Goal: Download file/media

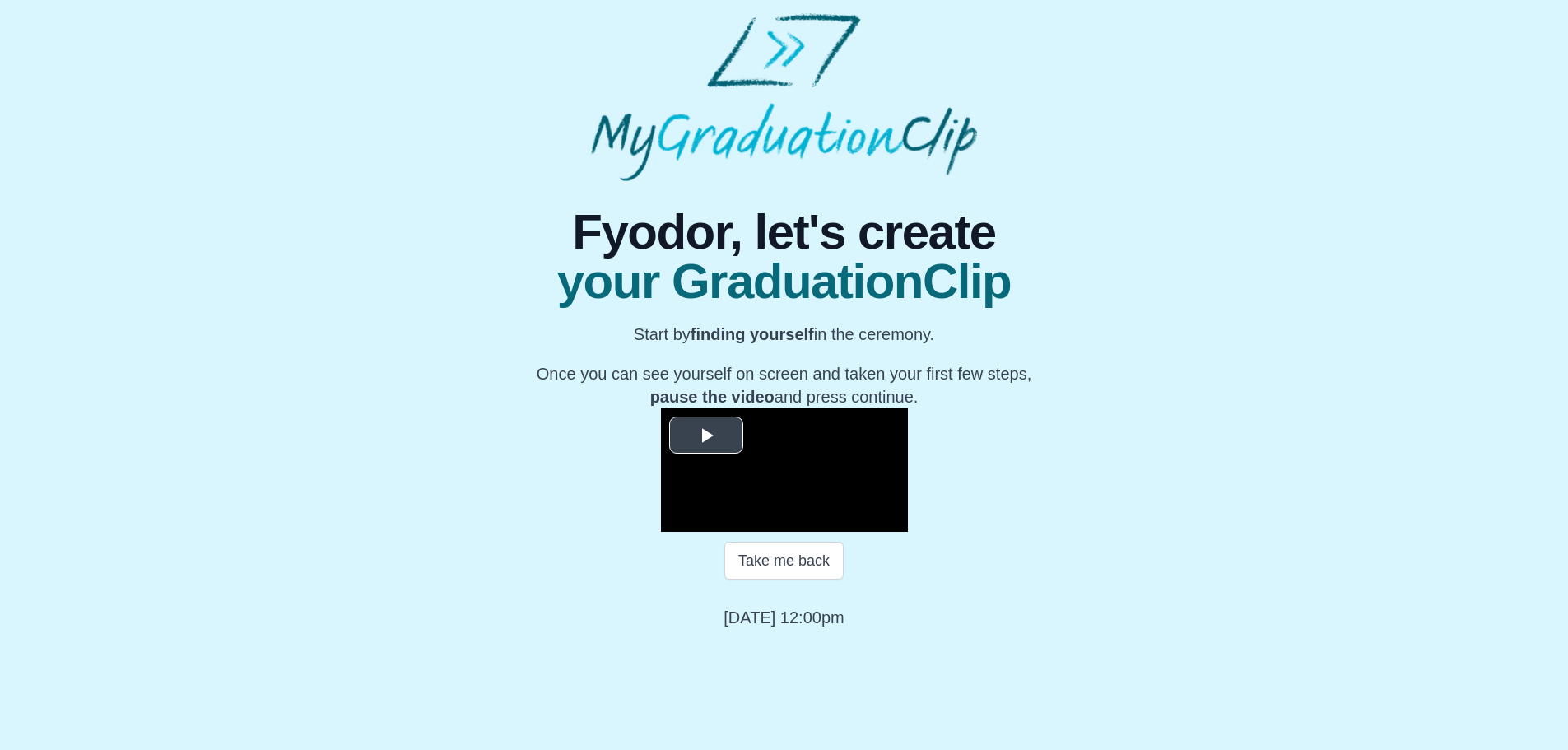
scroll to position [164, 0]
click at [706, 435] on span "Video Player" at bounding box center [706, 435] width 0 height 0
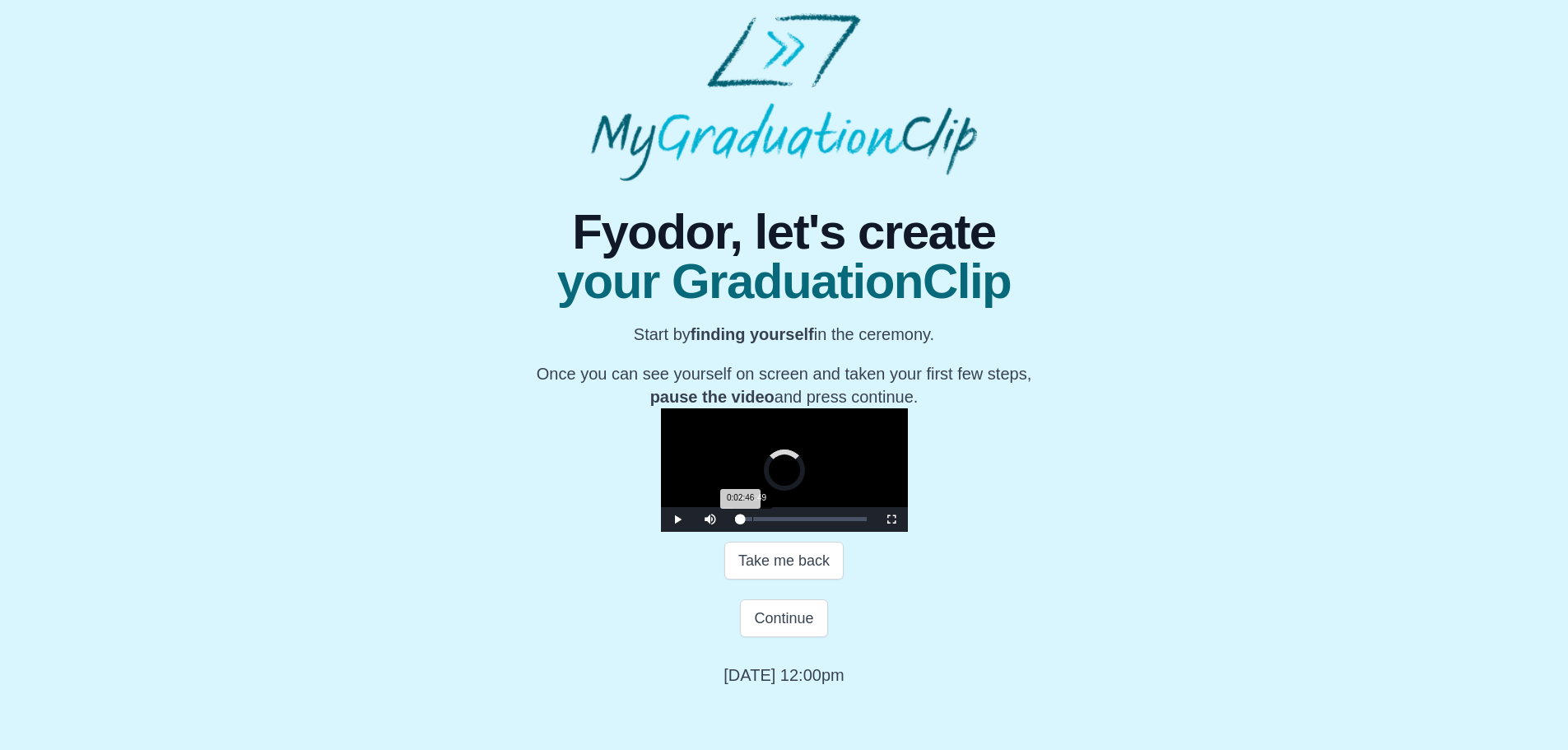
drag, startPoint x: 535, startPoint y: 627, endPoint x: 525, endPoint y: 628, distance: 10.0
click at [736, 521] on div "Loaded : 0% 0:01:49 0:02:46 Progress : 0%" at bounding box center [801, 519] width 132 height 4
click at [678, 520] on span "Video Player" at bounding box center [678, 520] width 0 height 0
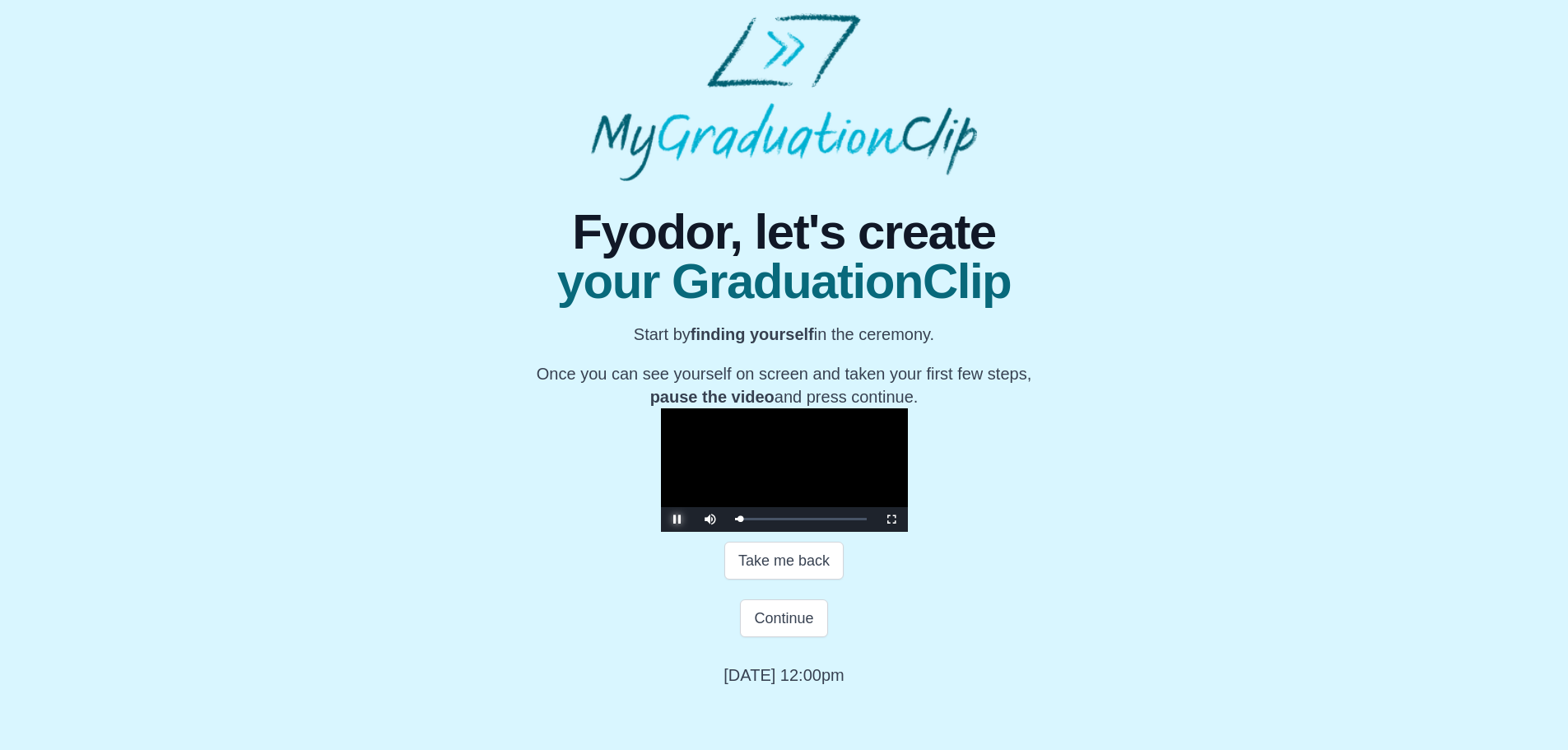
click at [678, 520] on span "Video Player" at bounding box center [678, 520] width 0 height 0
click at [736, 521] on div "0:02:35 Progress : 0%" at bounding box center [738, 519] width 5 height 4
click at [678, 520] on span "Video Player" at bounding box center [678, 520] width 0 height 0
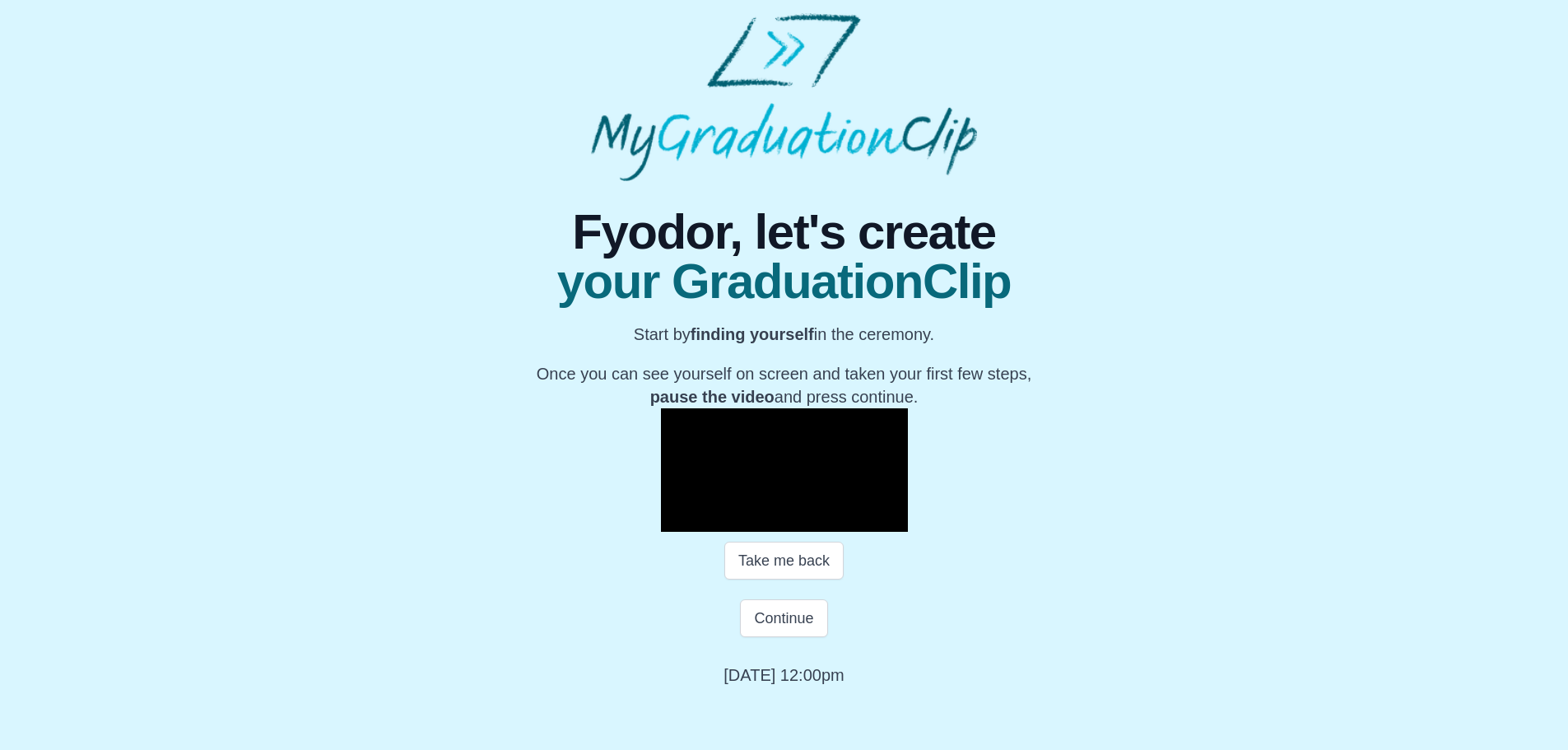
drag, startPoint x: 446, startPoint y: 571, endPoint x: 454, endPoint y: 570, distance: 8.1
click at [678, 520] on span "Video Player" at bounding box center [678, 520] width 0 height 0
click at [770, 637] on button "Continue" at bounding box center [784, 618] width 87 height 38
click at [779, 637] on button "Continue" at bounding box center [784, 618] width 87 height 38
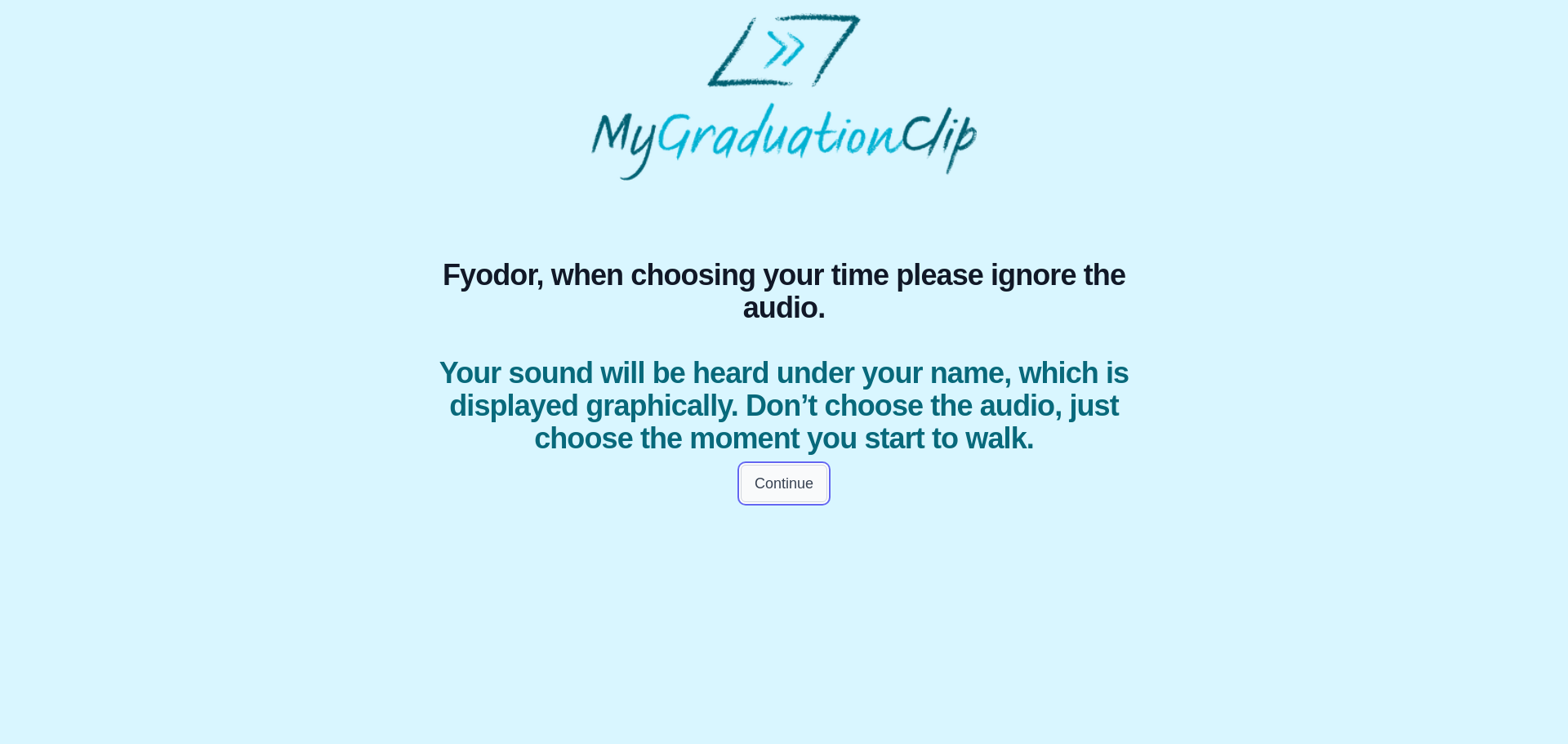
click at [778, 502] on button "Continue" at bounding box center [784, 484] width 86 height 38
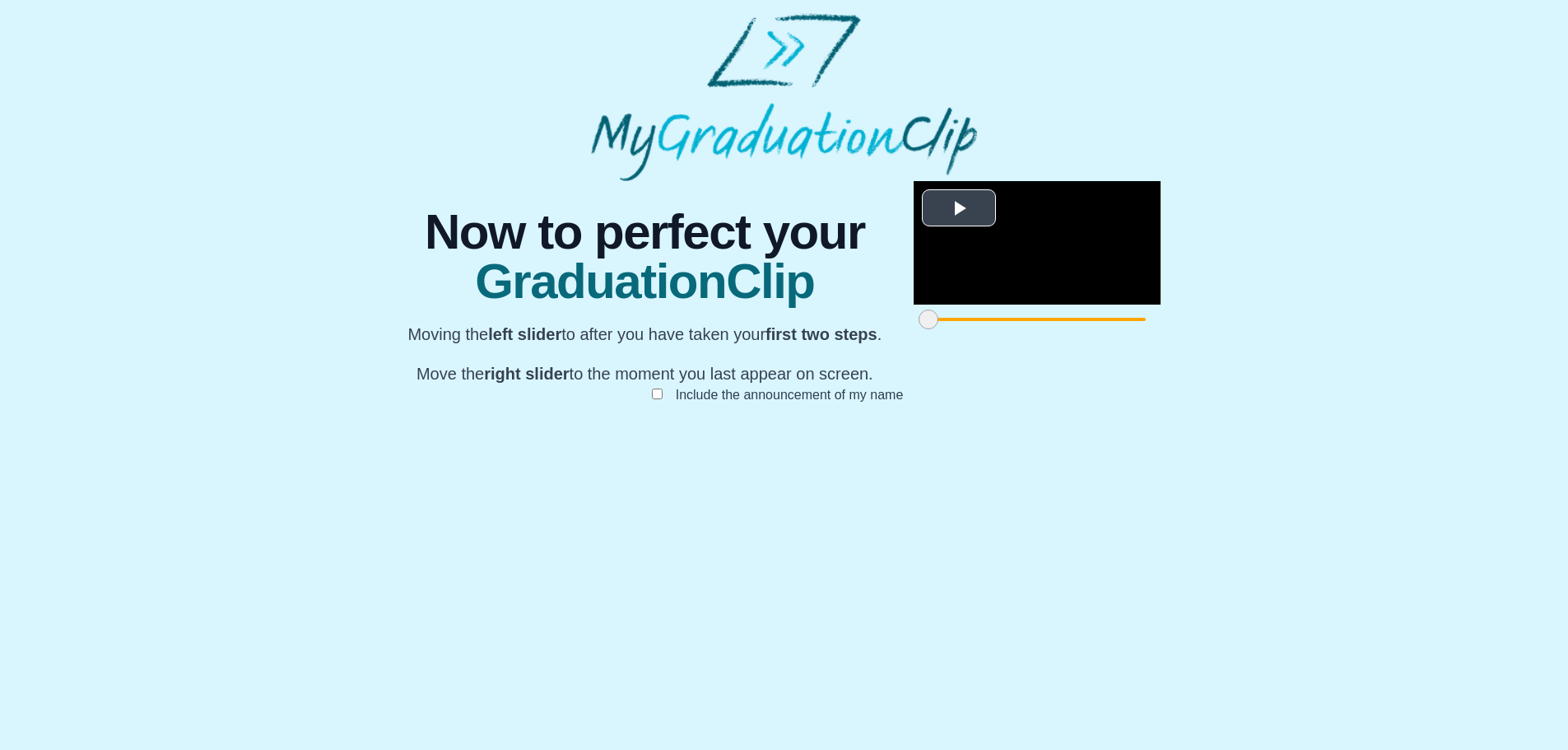
scroll to position [125, 0]
click at [913, 304] on video "Video Player" at bounding box center [1037, 243] width 247 height 124
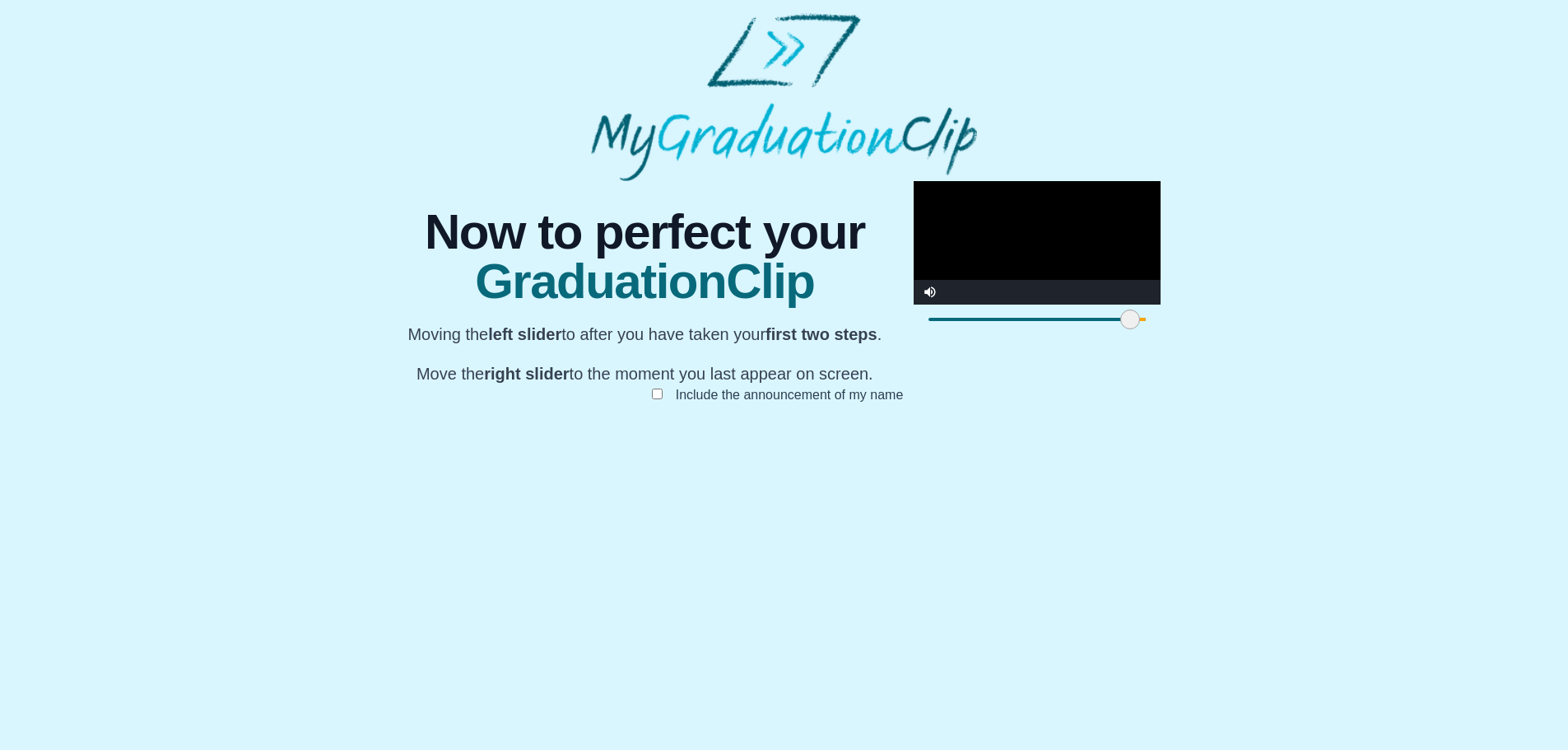
drag, startPoint x: 447, startPoint y: 674, endPoint x: 648, endPoint y: 658, distance: 201.6
click at [1115, 335] on div at bounding box center [1130, 319] width 29 height 29
click at [913, 304] on video "Video Player" at bounding box center [1037, 243] width 247 height 124
drag, startPoint x: 644, startPoint y: 672, endPoint x: 633, endPoint y: 672, distance: 11.0
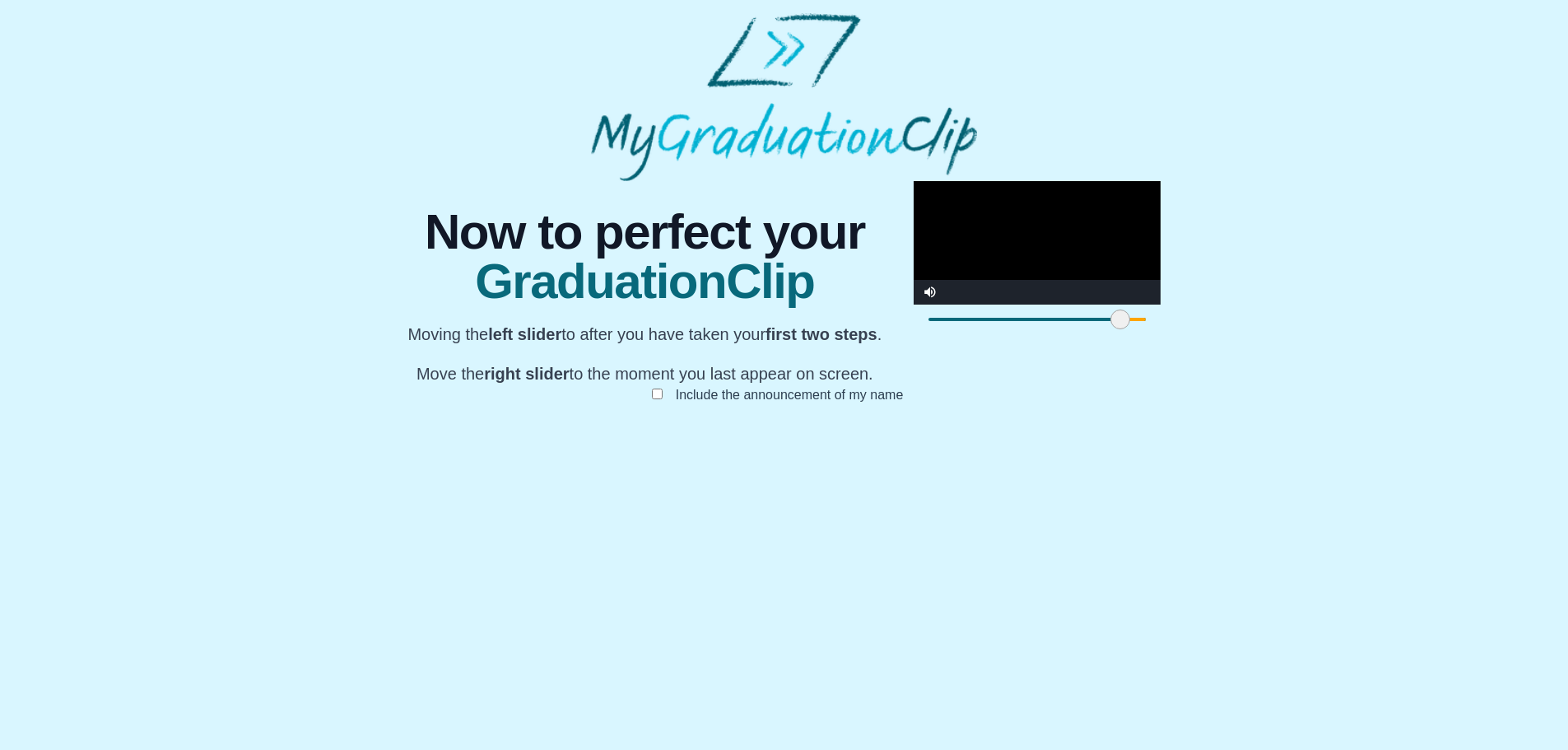
click at [1111, 329] on span at bounding box center [1121, 319] width 20 height 20
click at [913, 304] on video "Video Player" at bounding box center [1037, 243] width 247 height 124
drag, startPoint x: 636, startPoint y: 678, endPoint x: 627, endPoint y: 674, distance: 9.8
click at [1102, 329] on span at bounding box center [1112, 319] width 20 height 20
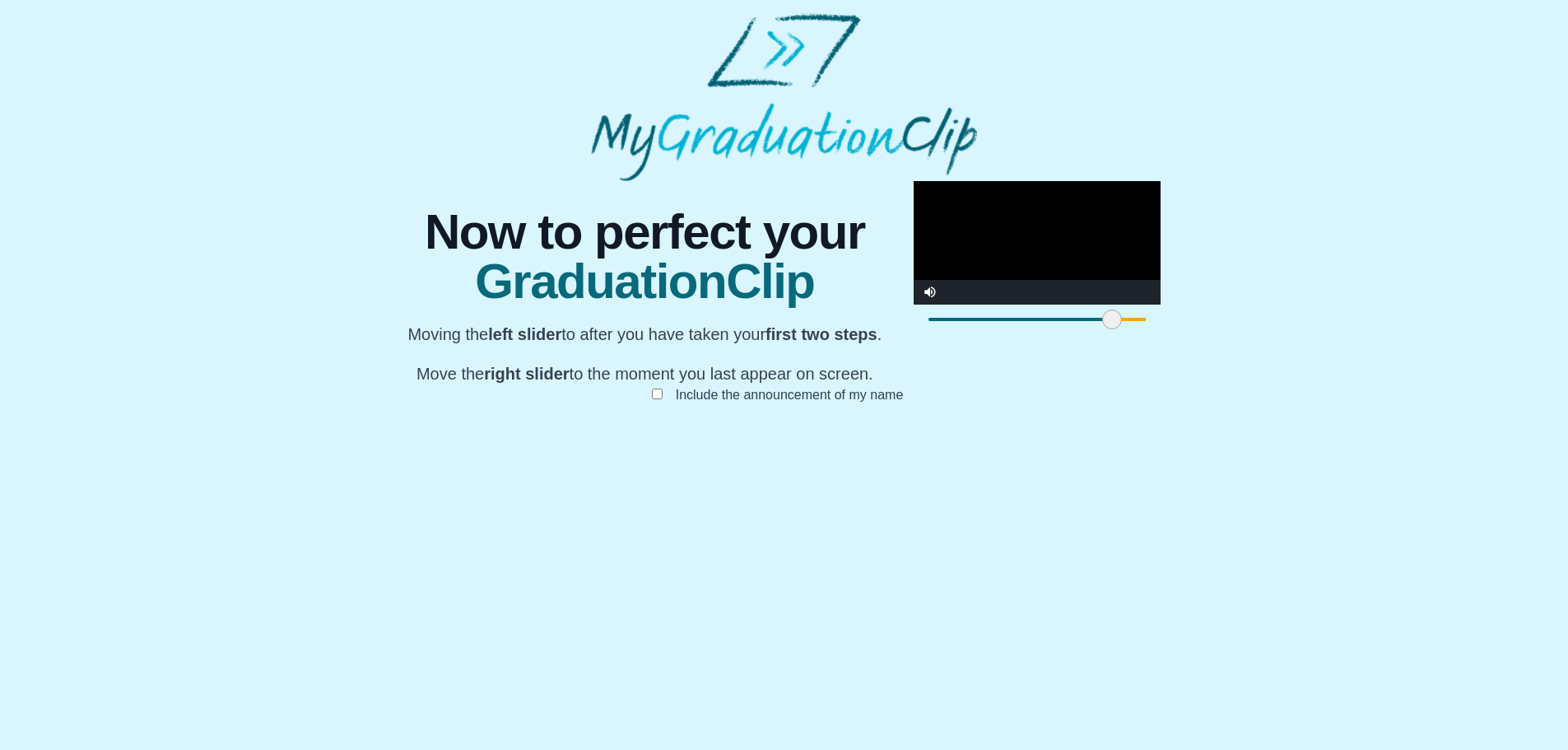
click at [1112, 321] on span at bounding box center [1355, 319] width 488 height 4
click at [913, 304] on video "Video Player" at bounding box center [1037, 243] width 247 height 124
drag, startPoint x: 1120, startPoint y: 670, endPoint x: 1172, endPoint y: 670, distance: 52.0
click at [1172, 437] on div "**********" at bounding box center [784, 309] width 784 height 255
click at [913, 304] on video "Video Player" at bounding box center [1037, 243] width 247 height 124
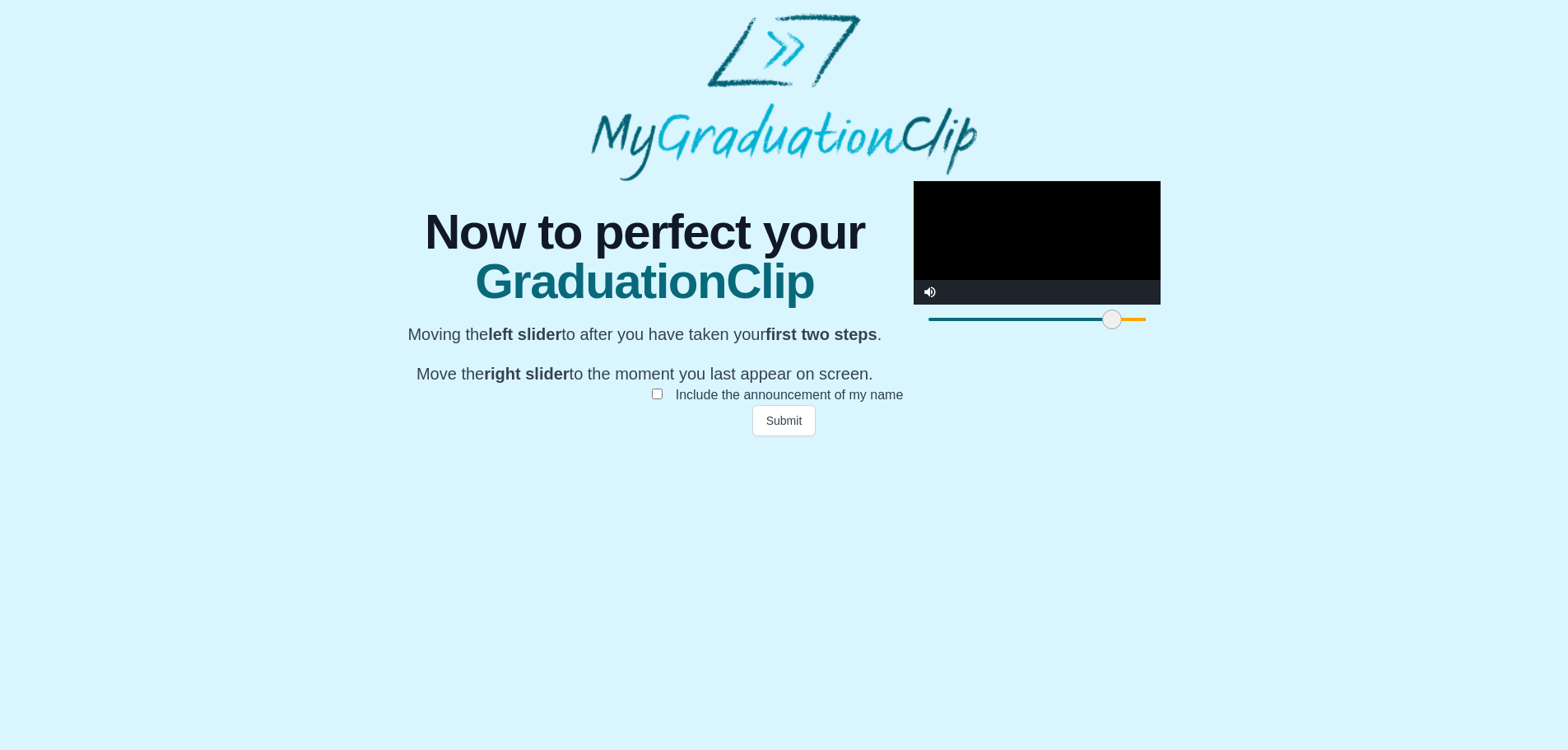
click at [913, 304] on video "Video Player" at bounding box center [1037, 243] width 247 height 124
click at [913, 335] on div at bounding box center [1037, 319] width 247 height 29
click at [929, 321] on div at bounding box center [1037, 319] width 217 height 4
click at [913, 304] on video "Video Player" at bounding box center [1037, 243] width 247 height 124
click at [784, 437] on button "Submit" at bounding box center [784, 420] width 64 height 31
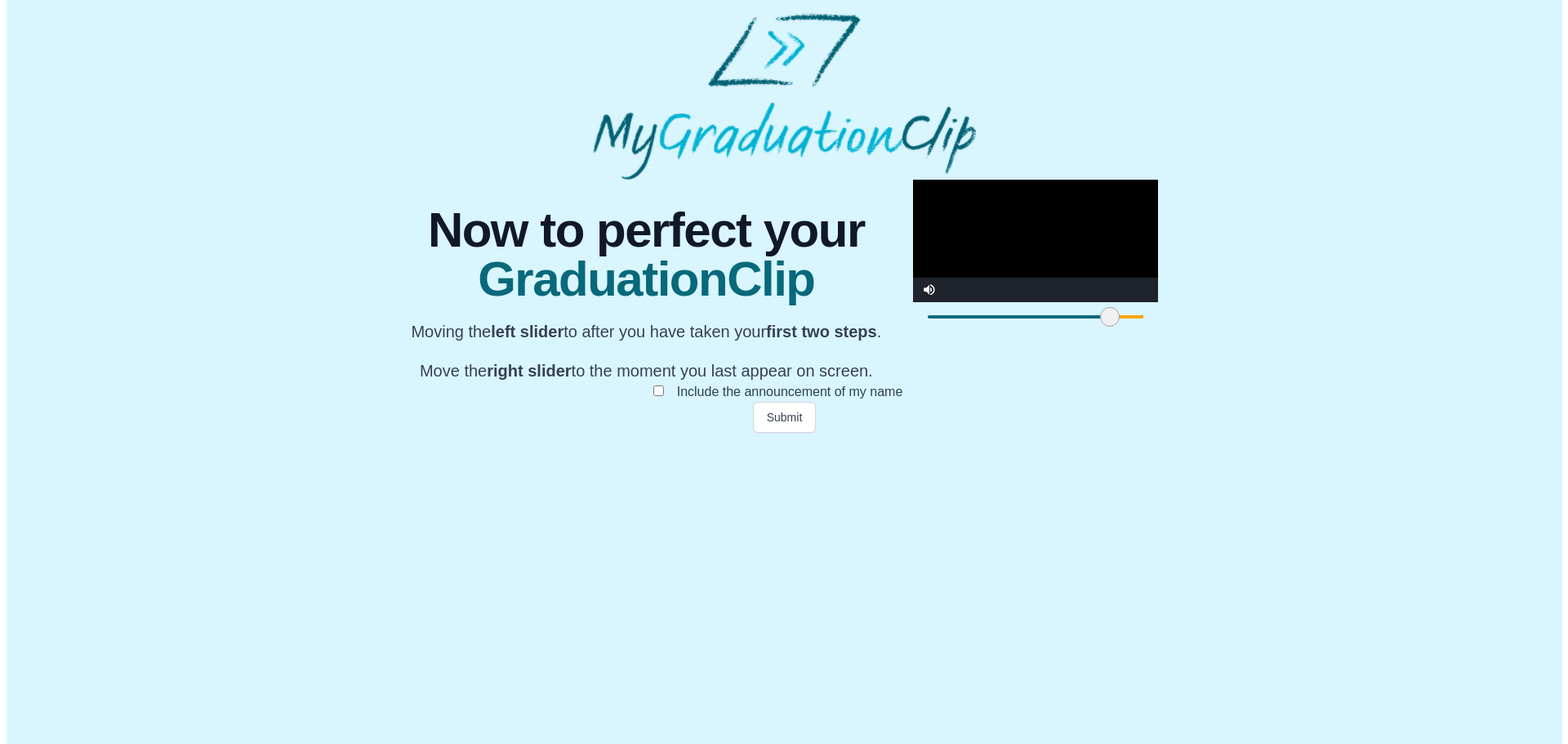
scroll to position [0, 0]
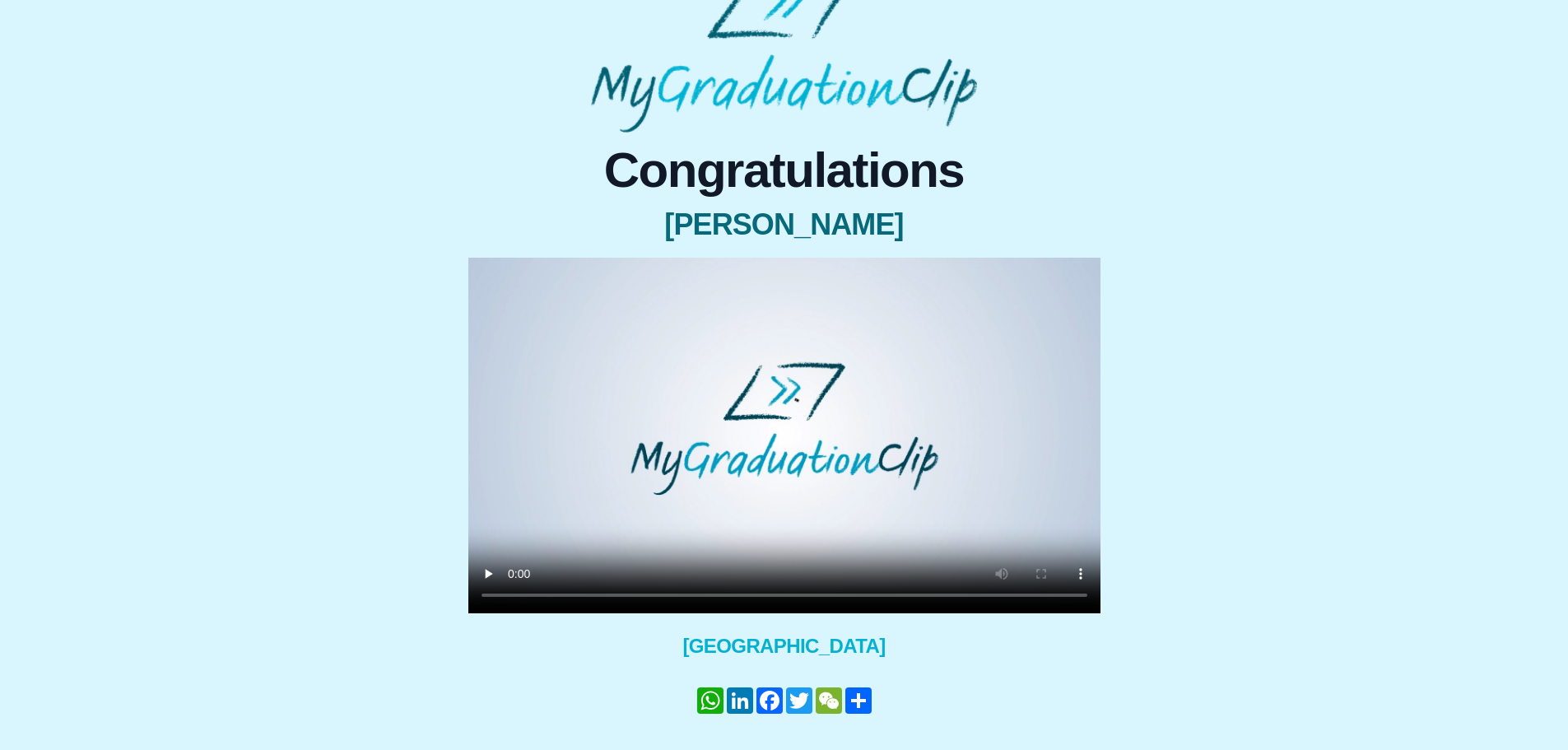
scroll to position [94, 0]
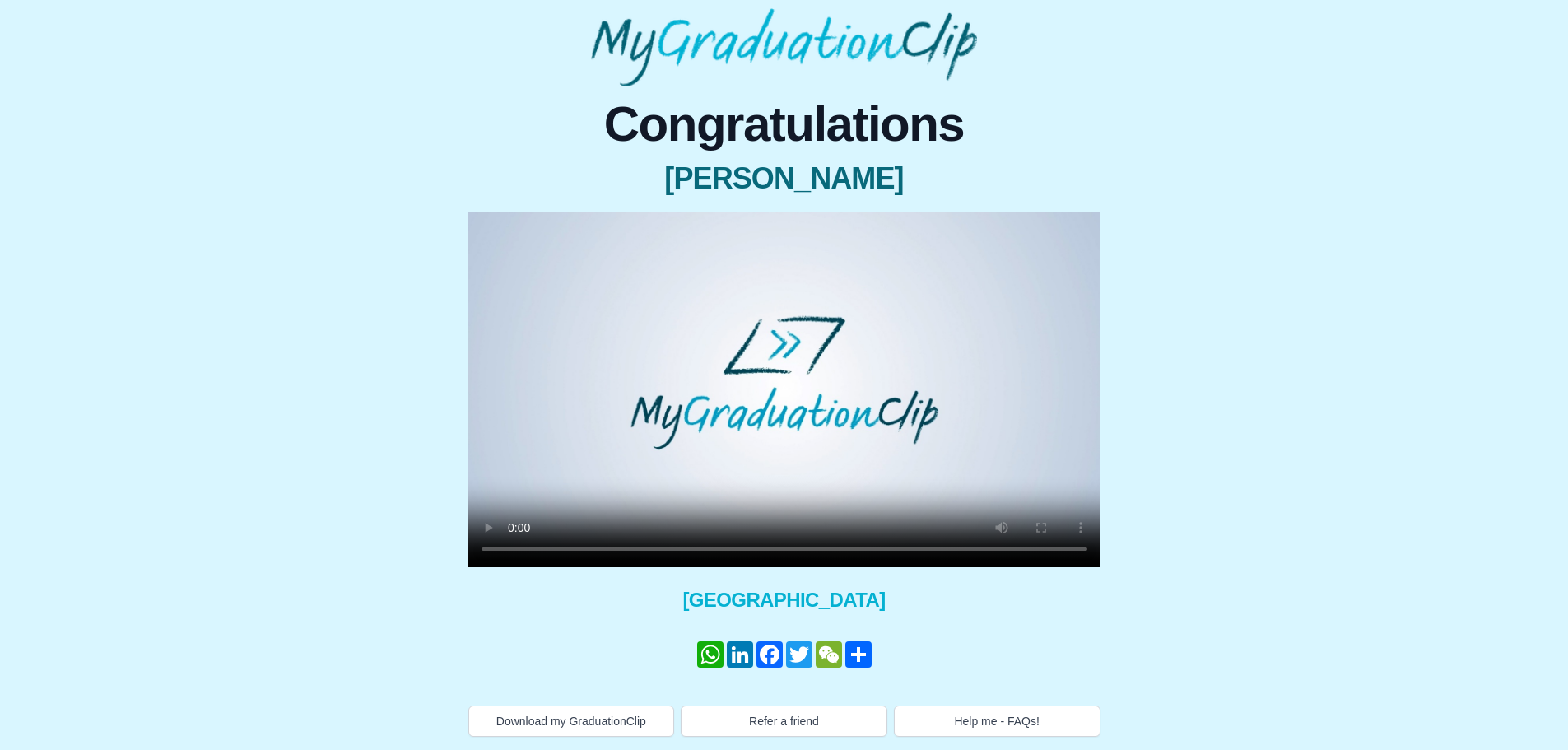
click at [671, 390] on video at bounding box center [784, 390] width 632 height 356
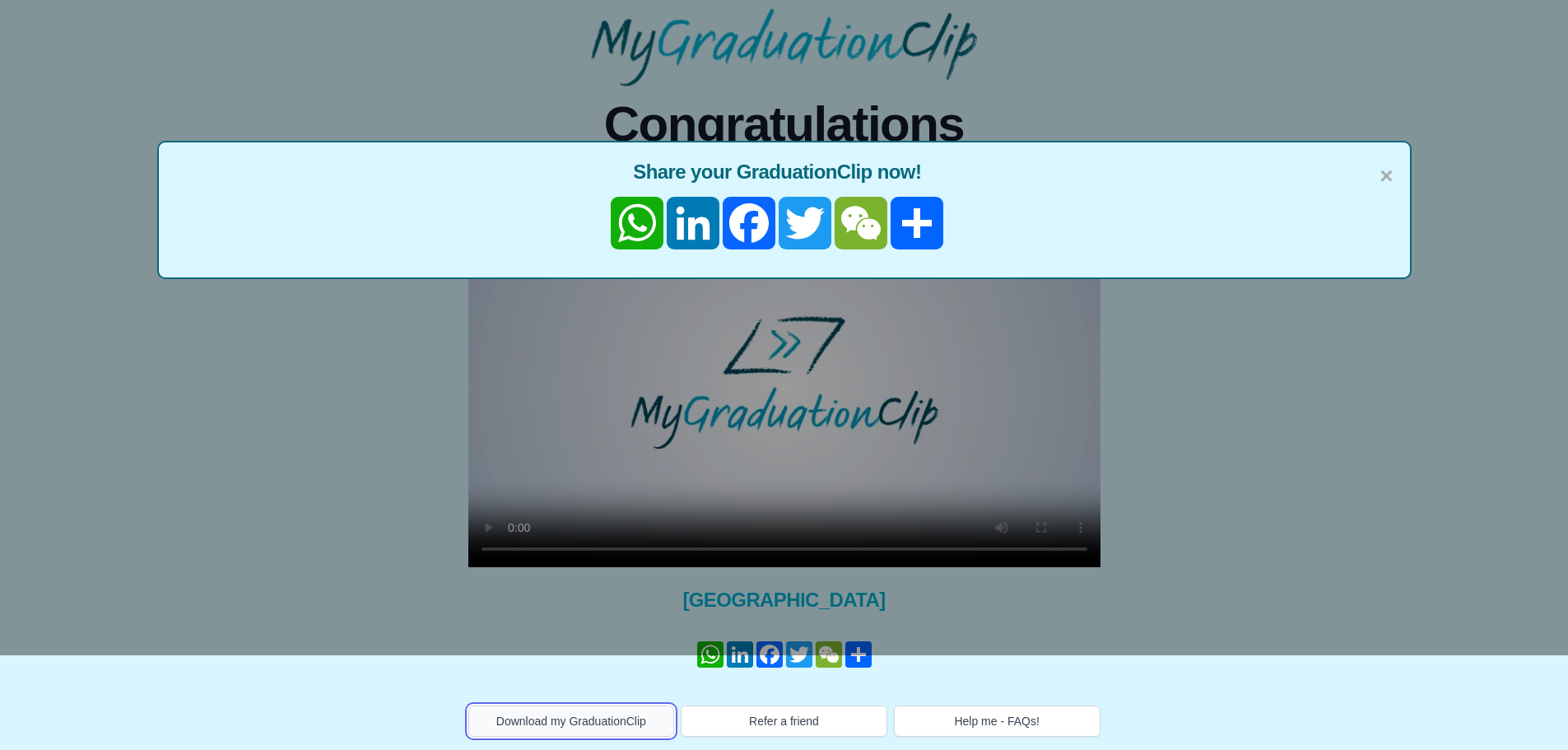
click at [578, 721] on button "Download my GraduationClip" at bounding box center [572, 721] width 206 height 31
click at [1387, 175] on span "×" at bounding box center [1386, 176] width 13 height 35
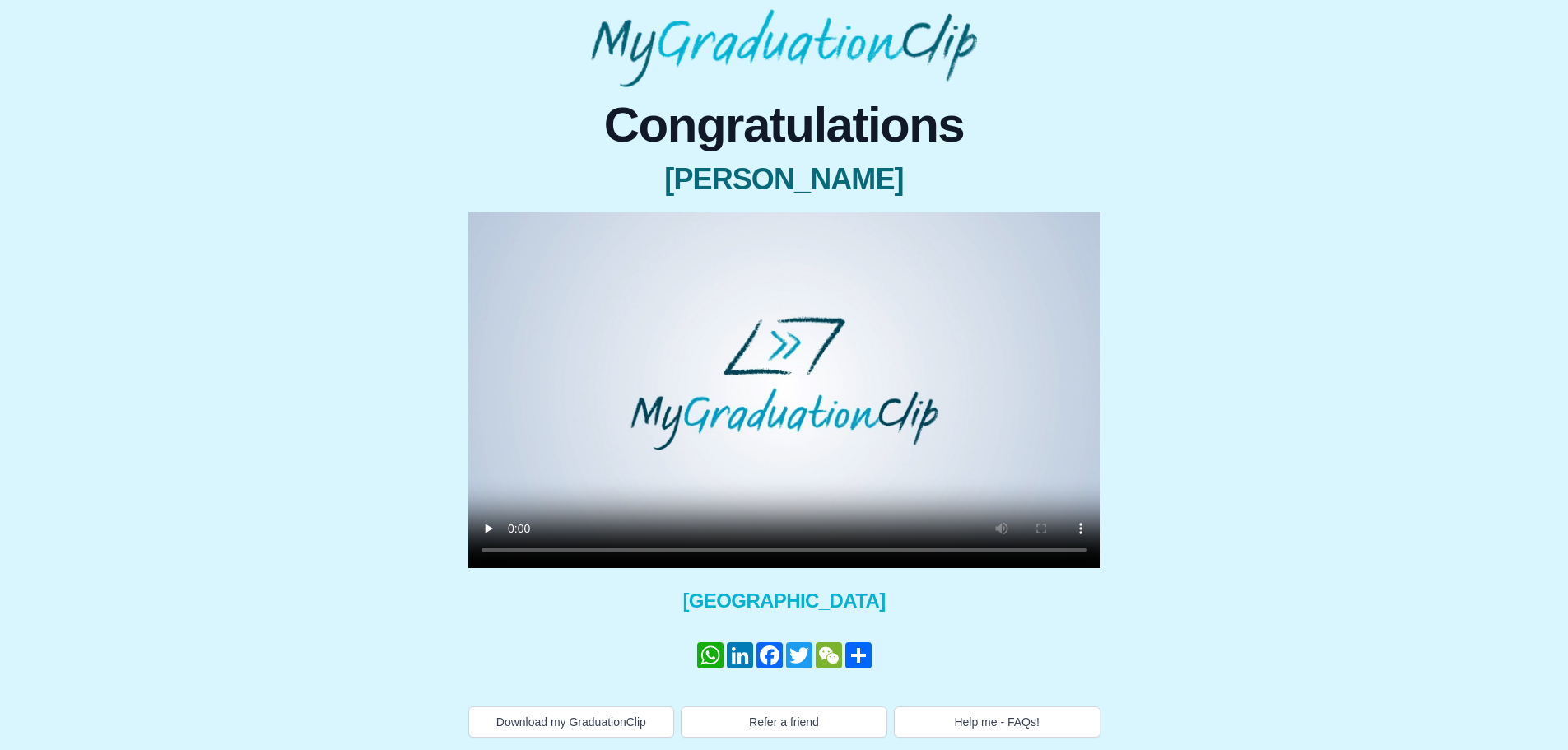
scroll to position [94, 0]
click at [598, 720] on button "Download my GraduationClip" at bounding box center [572, 721] width 206 height 31
click at [651, 365] on video at bounding box center [784, 390] width 632 height 356
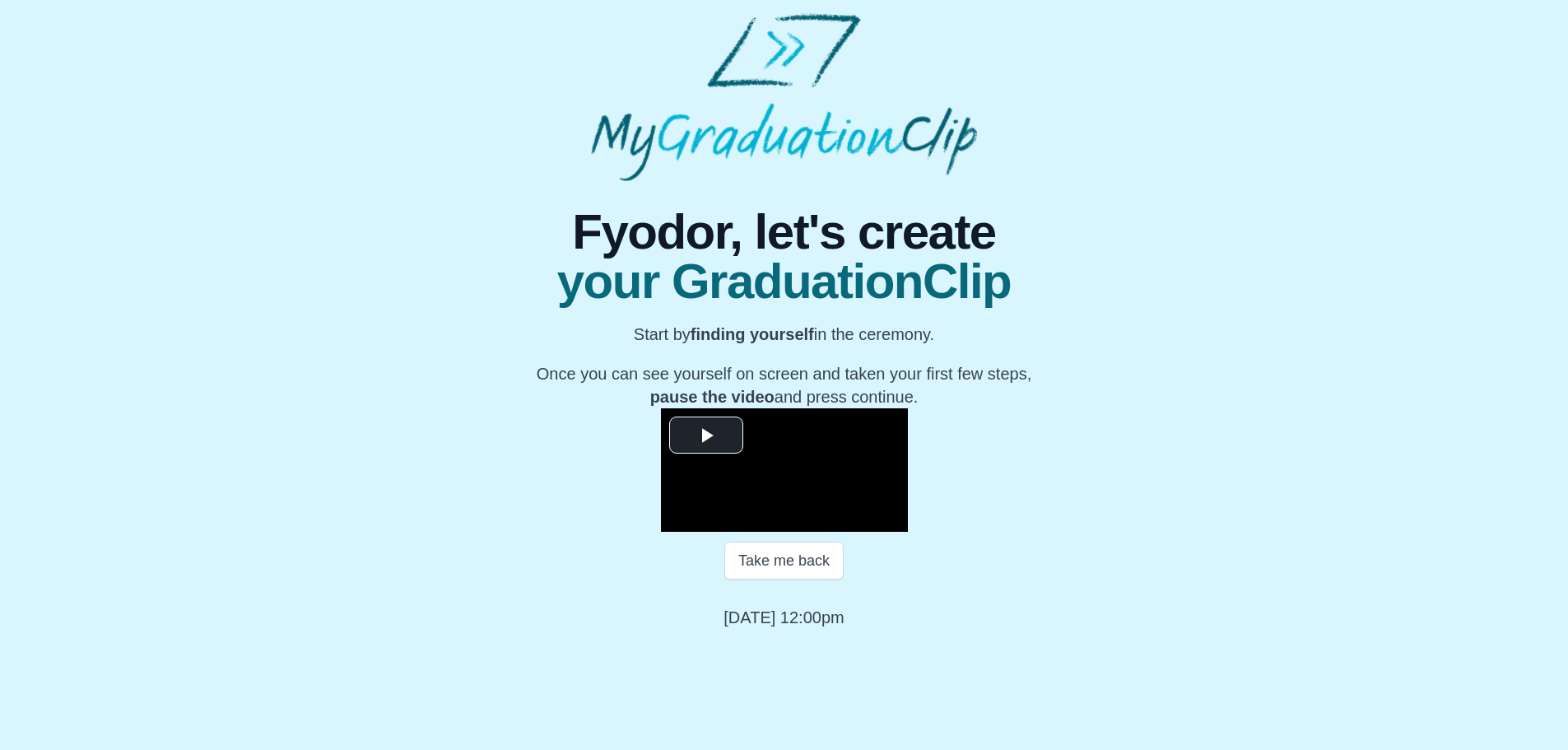
scroll to position [164, 0]
click at [661, 408] on video "Video Player" at bounding box center [784, 470] width 247 height 124
click at [678, 520] on span "Video Player" at bounding box center [678, 520] width 0 height 0
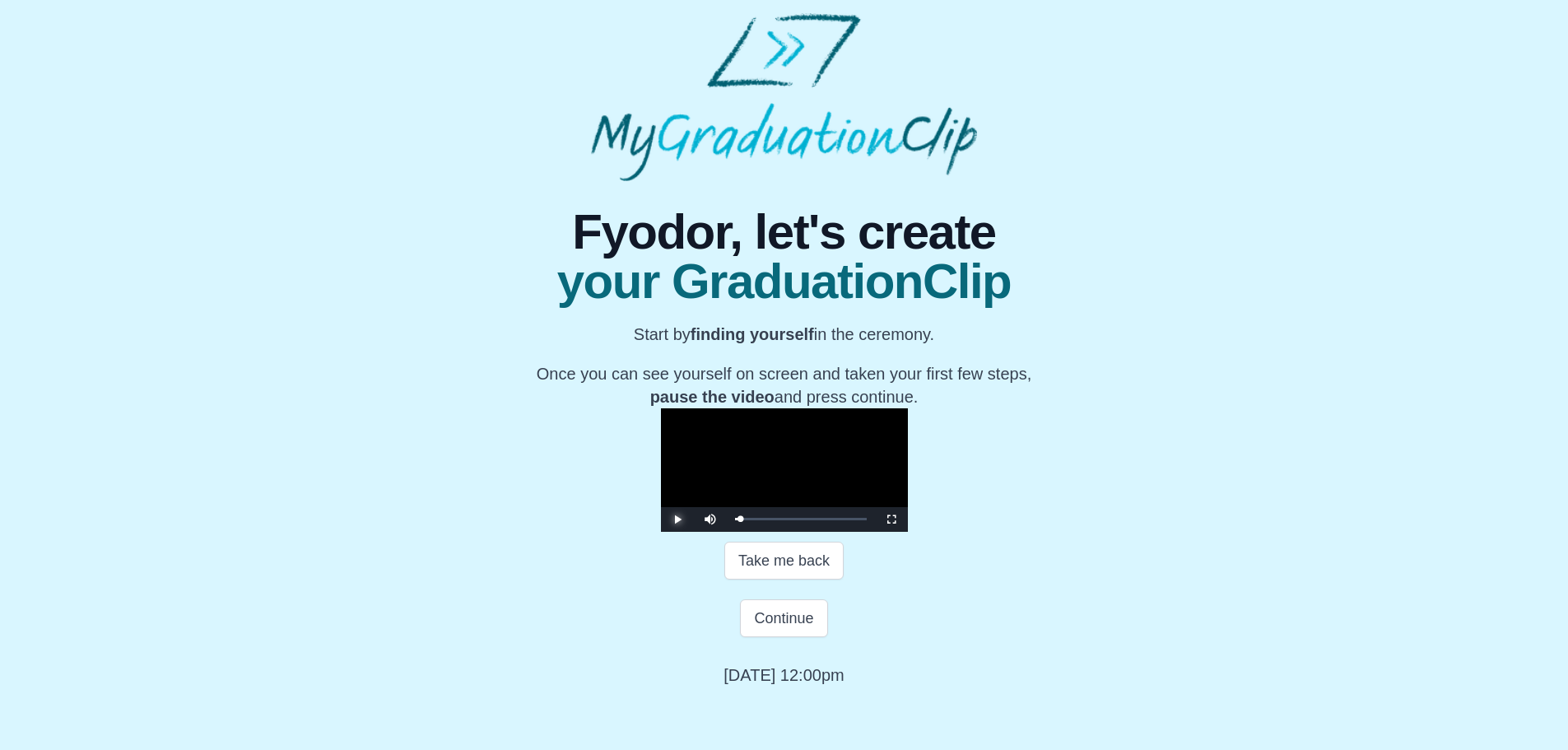
click at [678, 520] on span "Video Player" at bounding box center [678, 520] width 0 height 0
click at [736, 521] on div "0:02:04 Progress : 0%" at bounding box center [737, 519] width 4 height 4
click at [736, 521] on div "0:02:30 Progress : 0%" at bounding box center [738, 519] width 5 height 4
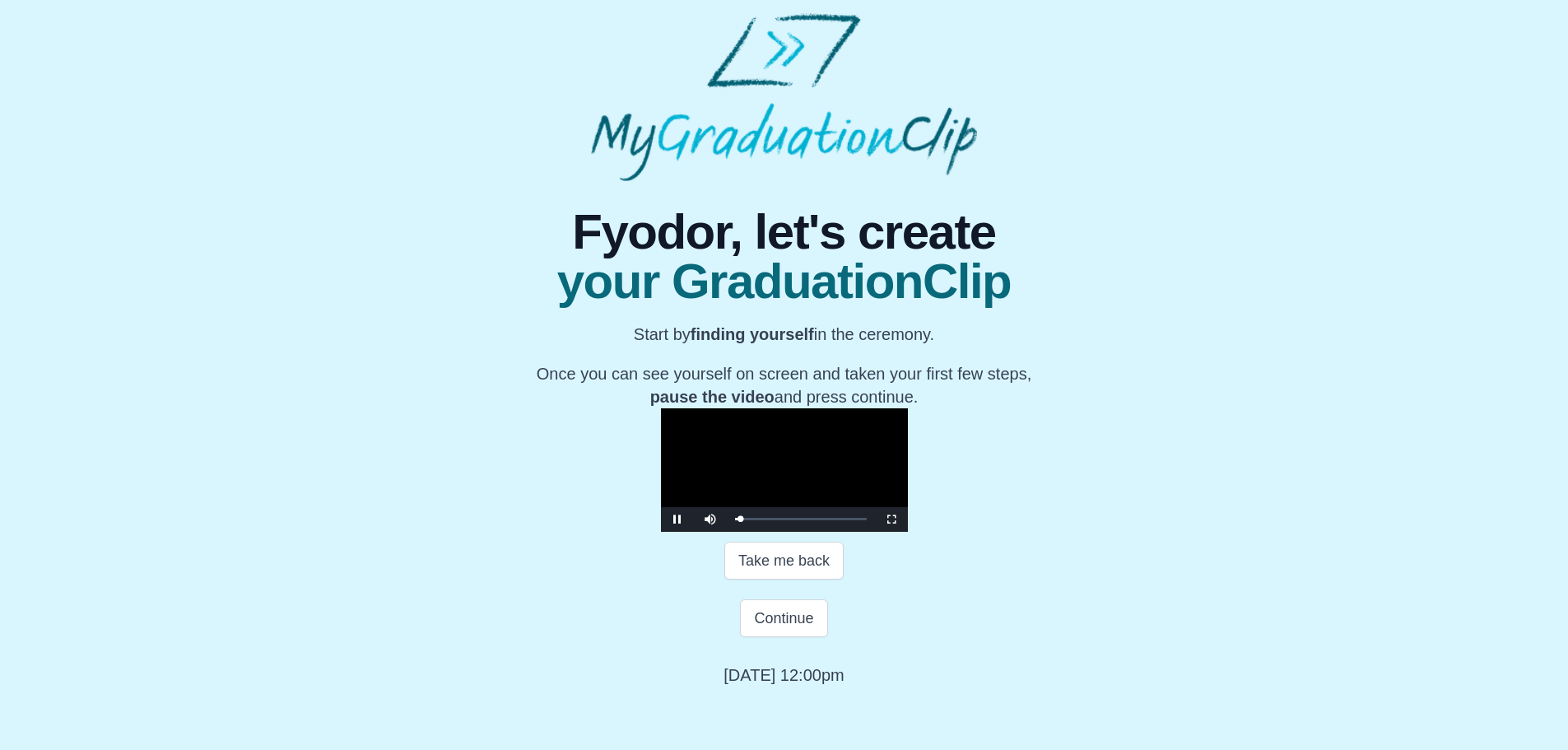
click at [908, 456] on video "Video Player" at bounding box center [784, 470] width 247 height 124
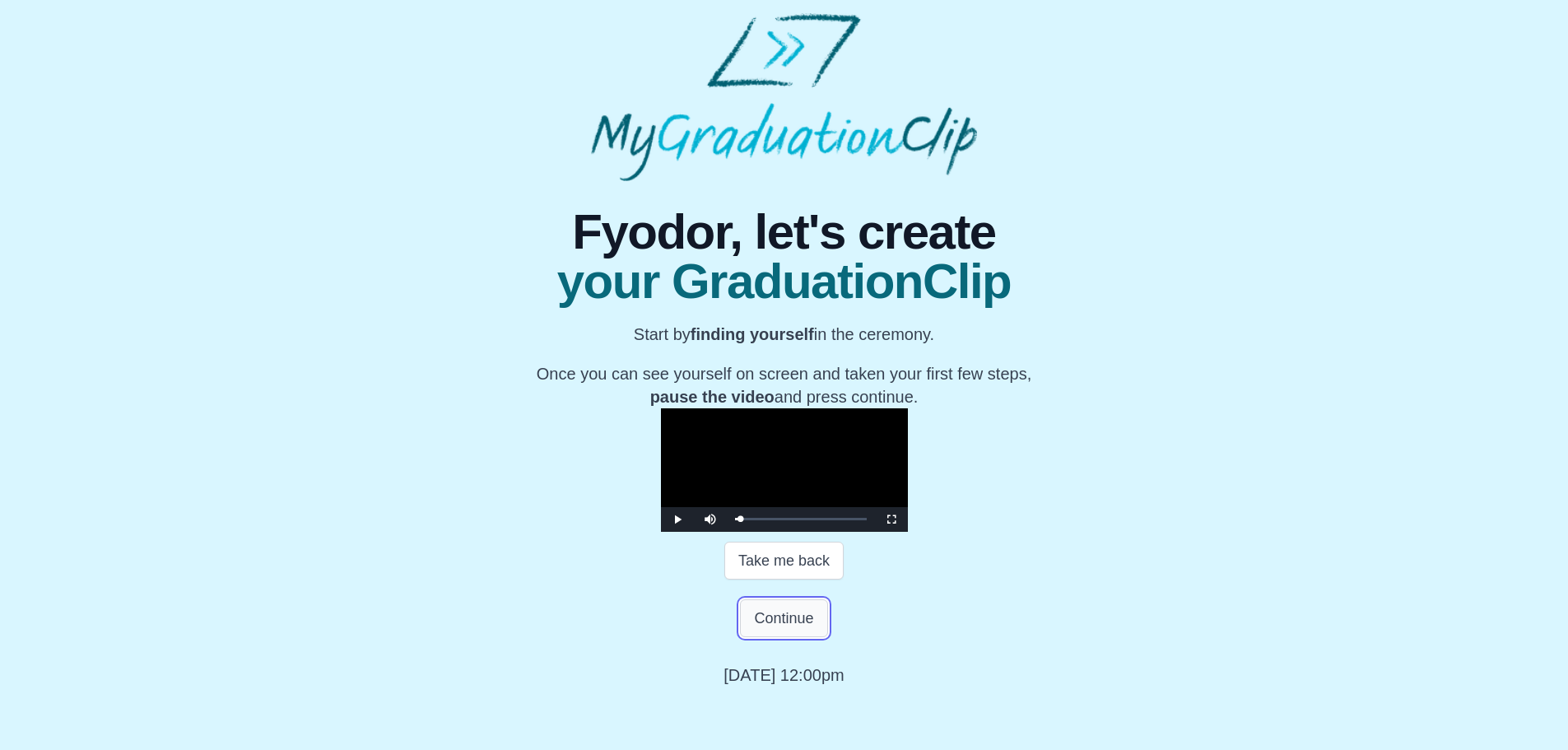
click at [762, 637] on button "Continue" at bounding box center [784, 618] width 87 height 38
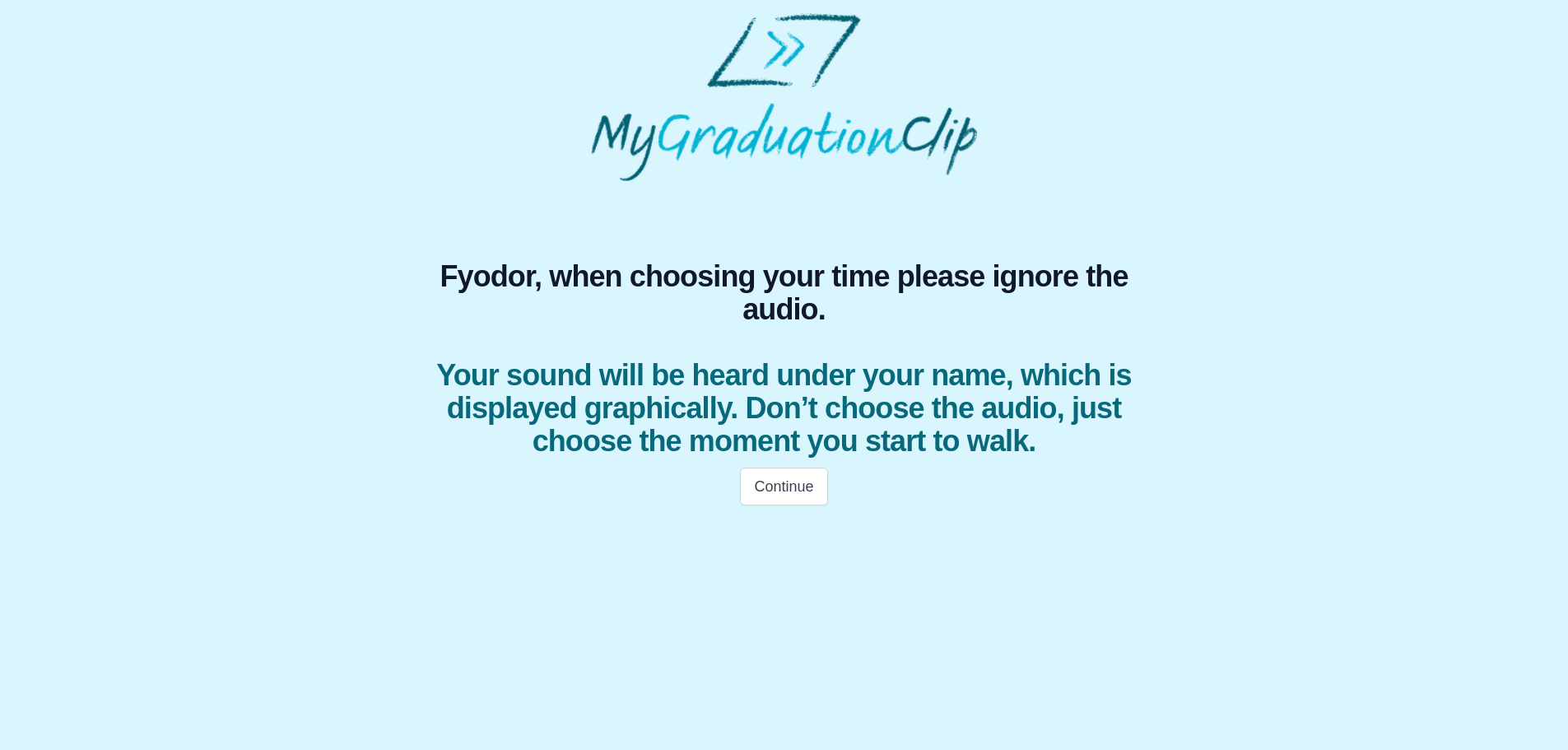
scroll to position [0, 0]
click at [787, 494] on div "Continue" at bounding box center [790, 488] width 791 height 58
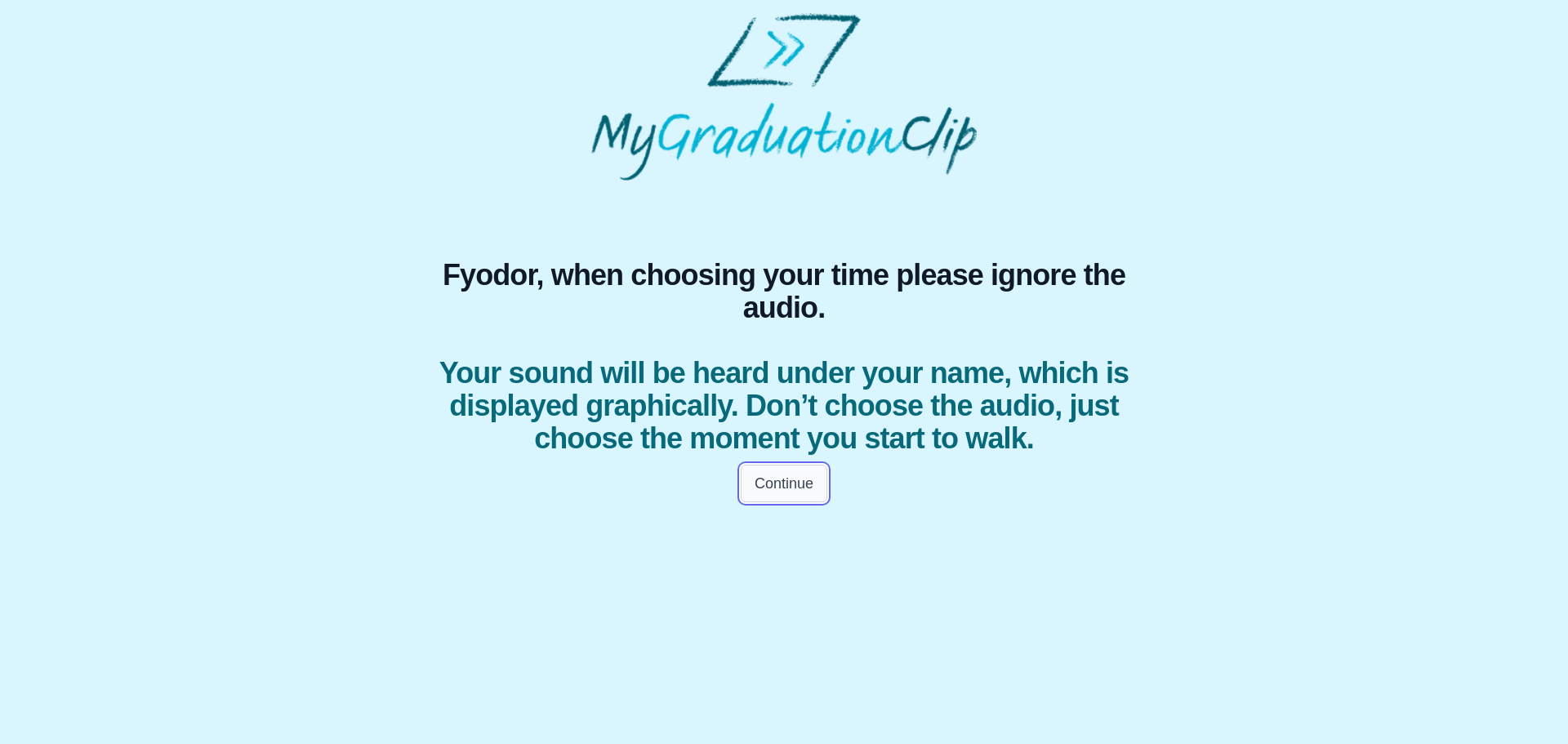
click at [780, 502] on button "Continue" at bounding box center [784, 484] width 86 height 38
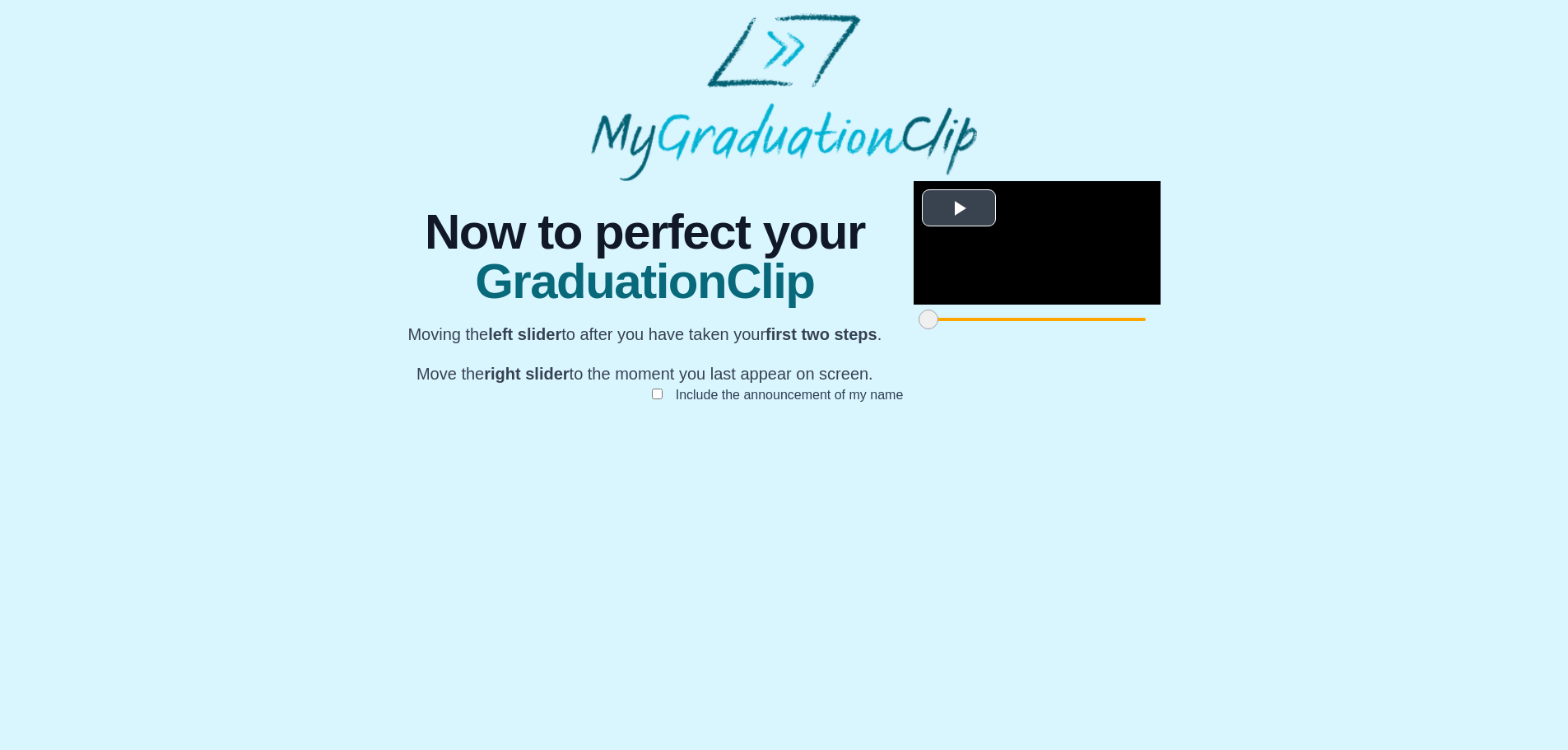
scroll to position [125, 0]
drag, startPoint x: 448, startPoint y: 671, endPoint x: 656, endPoint y: 668, distance: 208.0
click at [1126, 329] on span at bounding box center [1136, 319] width 20 height 20
drag, startPoint x: 1119, startPoint y: 671, endPoint x: 1044, endPoint y: 673, distance: 75.0
click at [1516, 329] on span at bounding box center [1525, 319] width 20 height 20
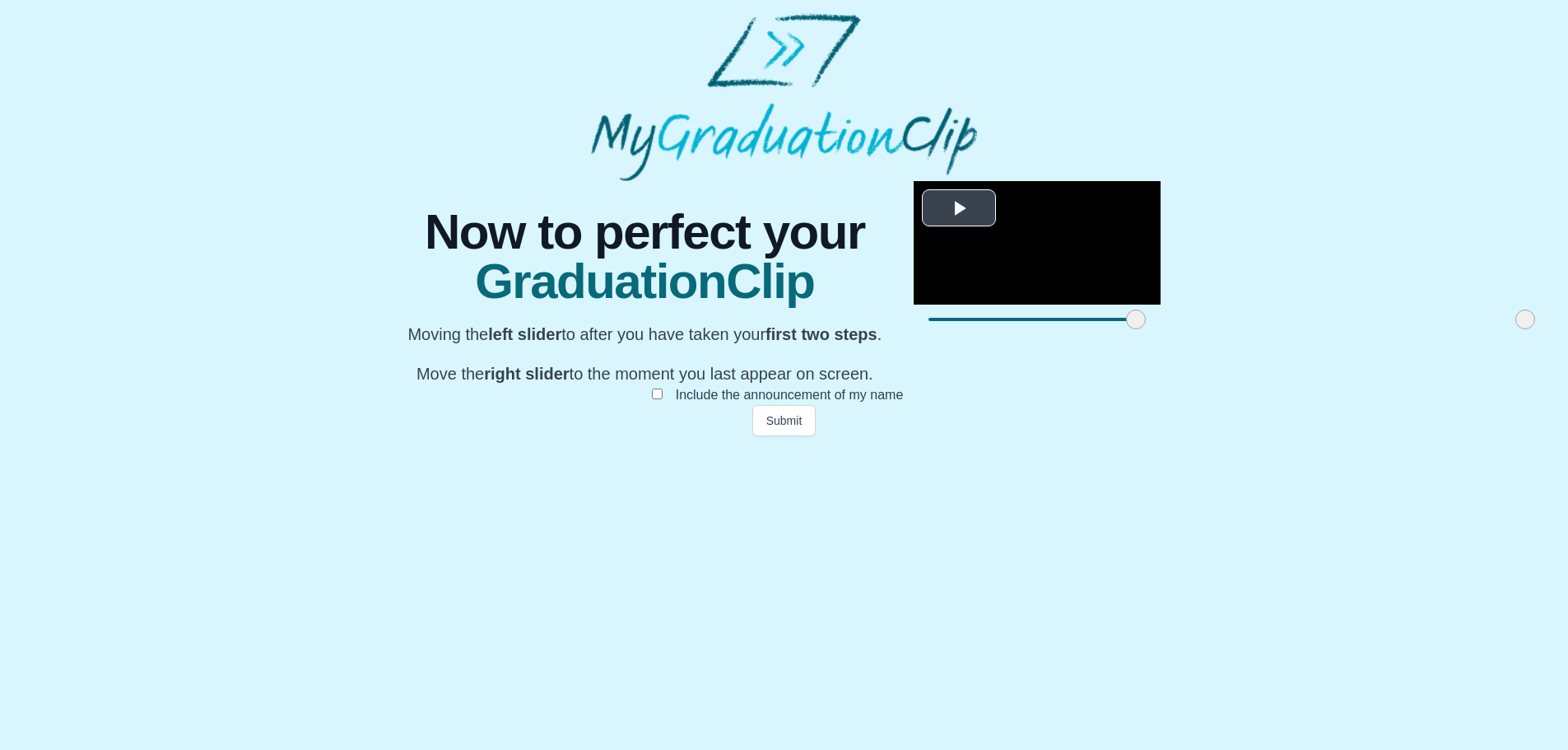
click at [959, 207] on span "Video Player" at bounding box center [959, 207] width 0 height 0
click at [1122, 329] on span at bounding box center [1132, 319] width 20 height 20
click at [913, 304] on video "Video Player" at bounding box center [1037, 243] width 247 height 124
click at [1118, 329] on span at bounding box center [1128, 319] width 20 height 20
click at [913, 304] on video "Video Player" at bounding box center [1037, 243] width 247 height 124
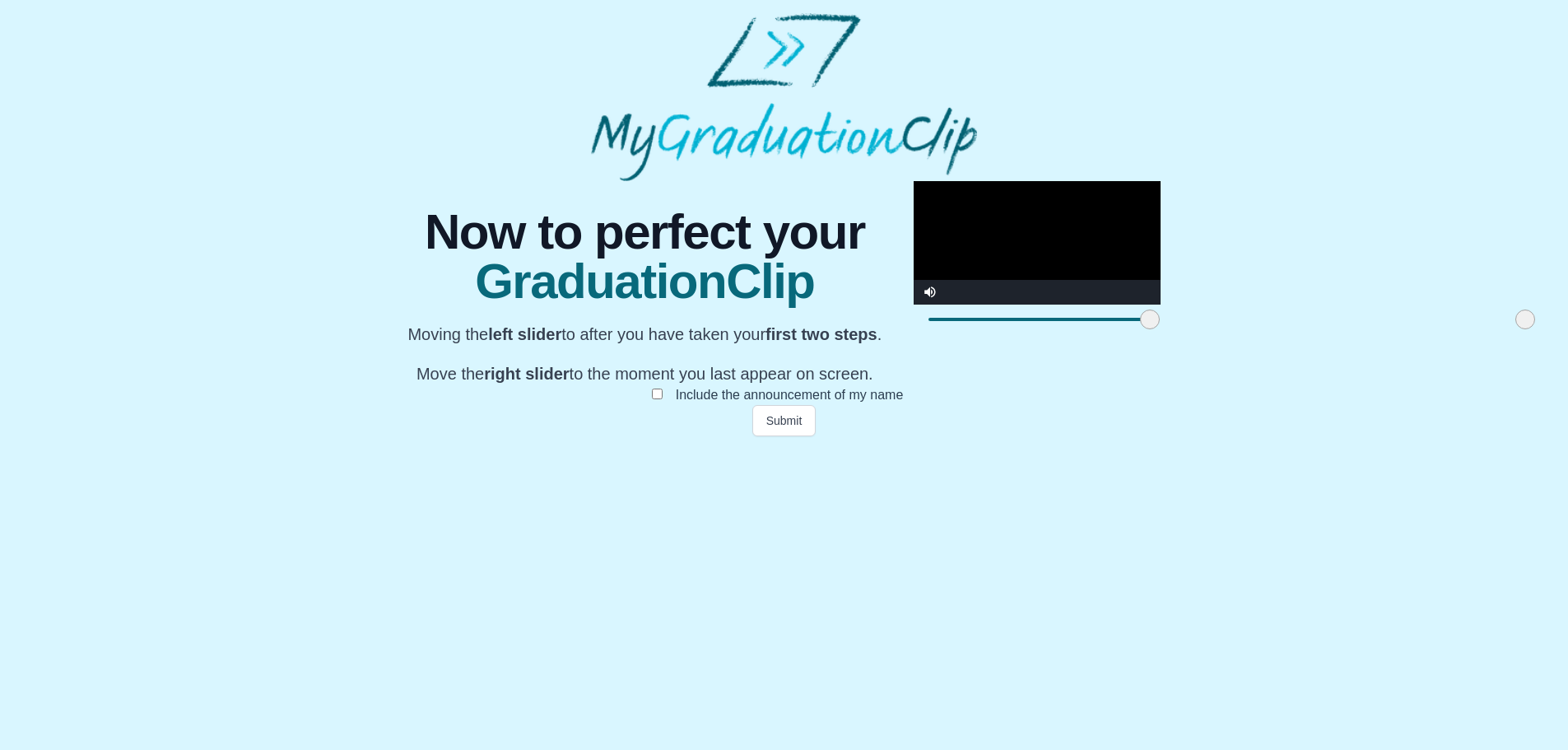
drag, startPoint x: 647, startPoint y: 668, endPoint x: 670, endPoint y: 667, distance: 23.0
click at [1140, 329] on span at bounding box center [1150, 319] width 20 height 20
click at [913, 304] on video "Video Player" at bounding box center [1037, 243] width 247 height 124
click at [776, 437] on button "Submit" at bounding box center [784, 420] width 64 height 31
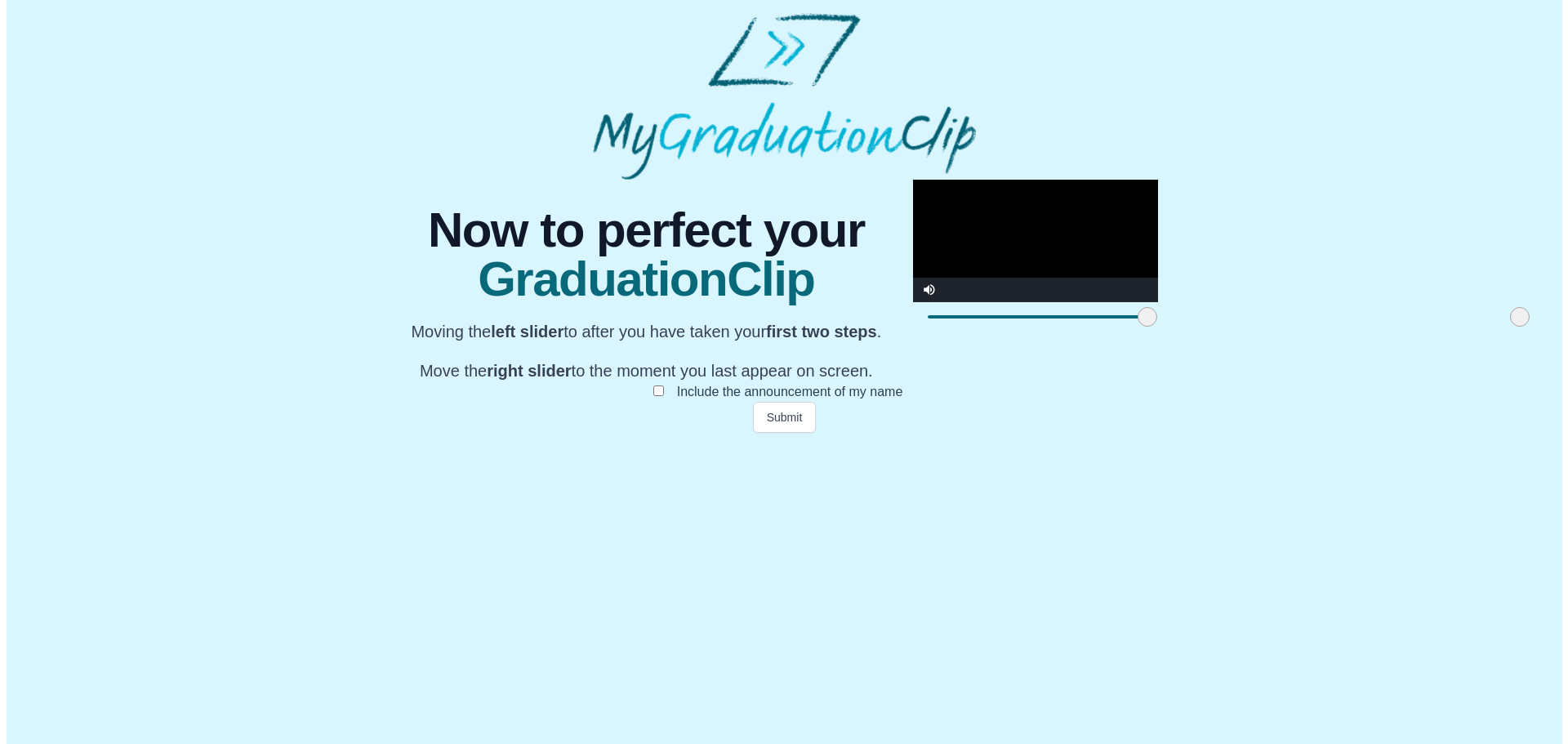
scroll to position [0, 0]
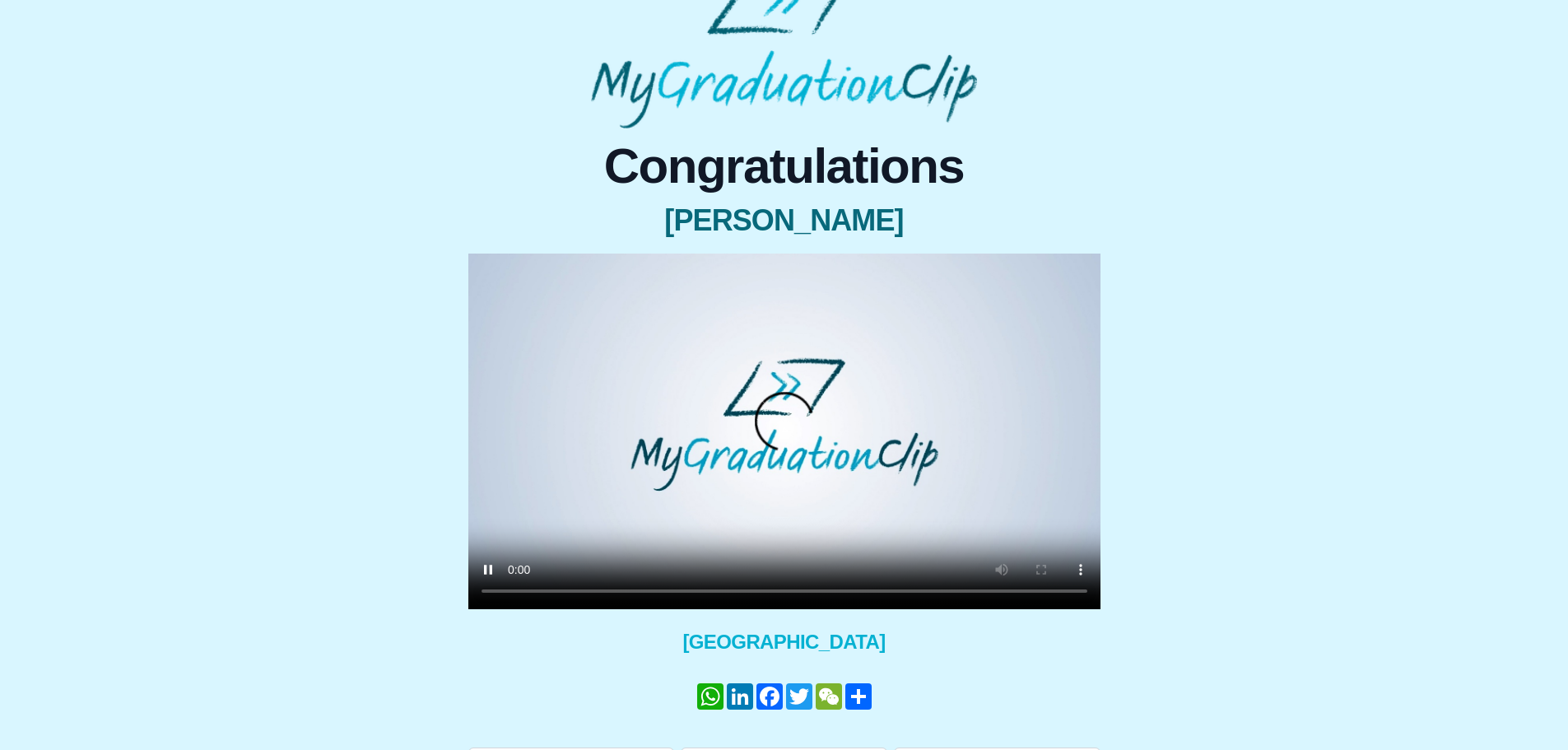
scroll to position [94, 0]
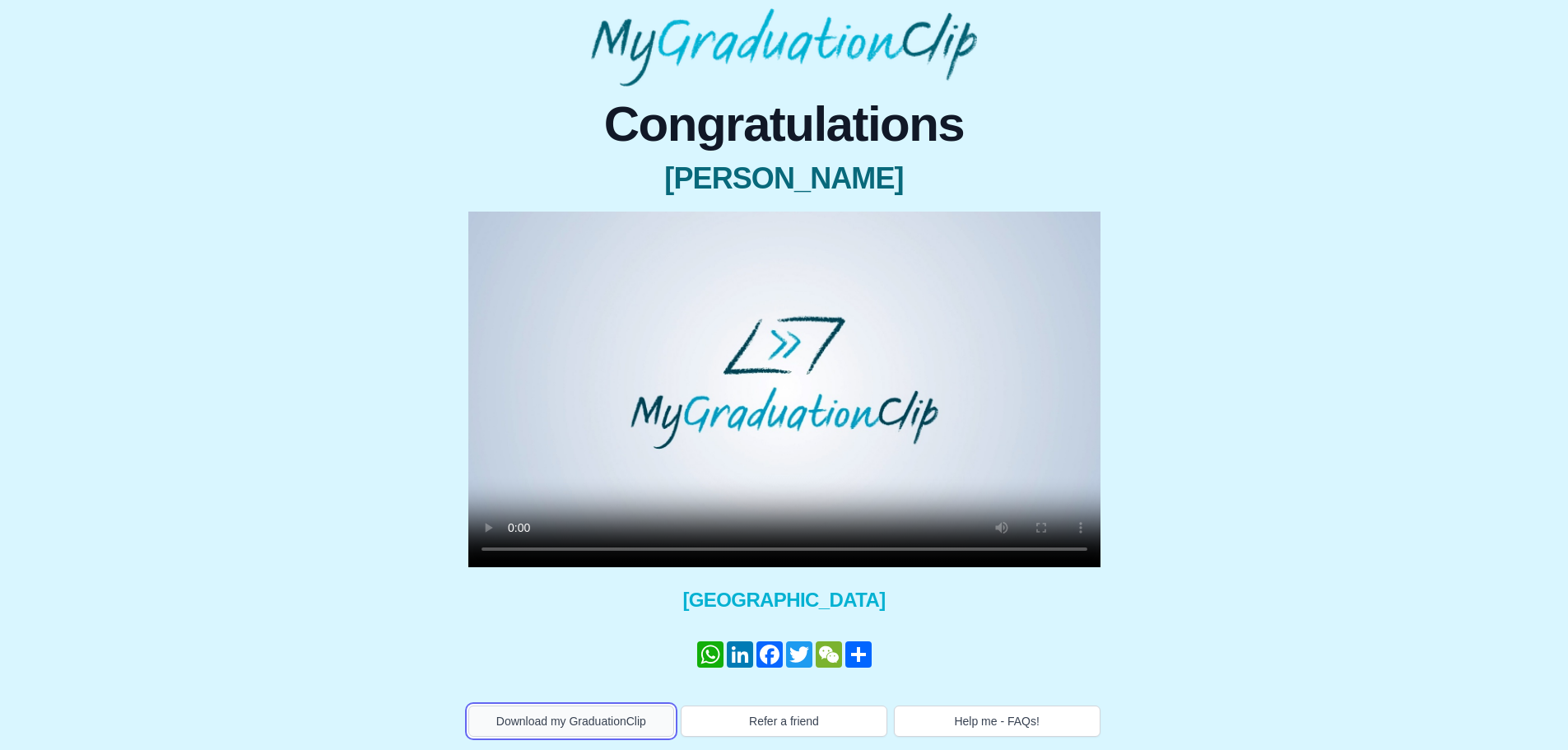
click at [557, 726] on button "Download my GraduationClip" at bounding box center [572, 721] width 206 height 31
